Goal: Information Seeking & Learning: Learn about a topic

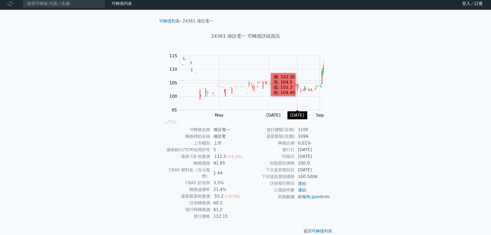
scroll to position [4, 0]
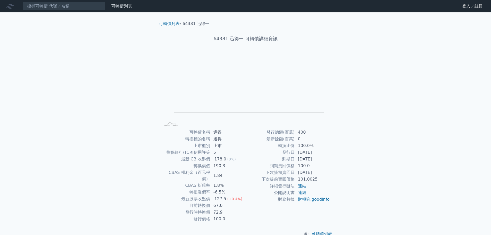
click at [347, 119] on div "可轉債列表 財務數據 可轉債列表 財務數據 登入／註冊 登入／註冊 可轉債列表 › 64381 迅得一 64381 迅得一 可轉債詳細資訊 Zoom Out …" at bounding box center [245, 122] width 491 height 245
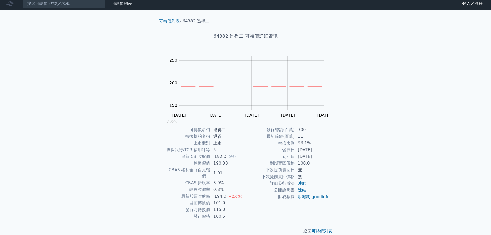
scroll to position [4, 0]
